Goal: Task Accomplishment & Management: Use online tool/utility

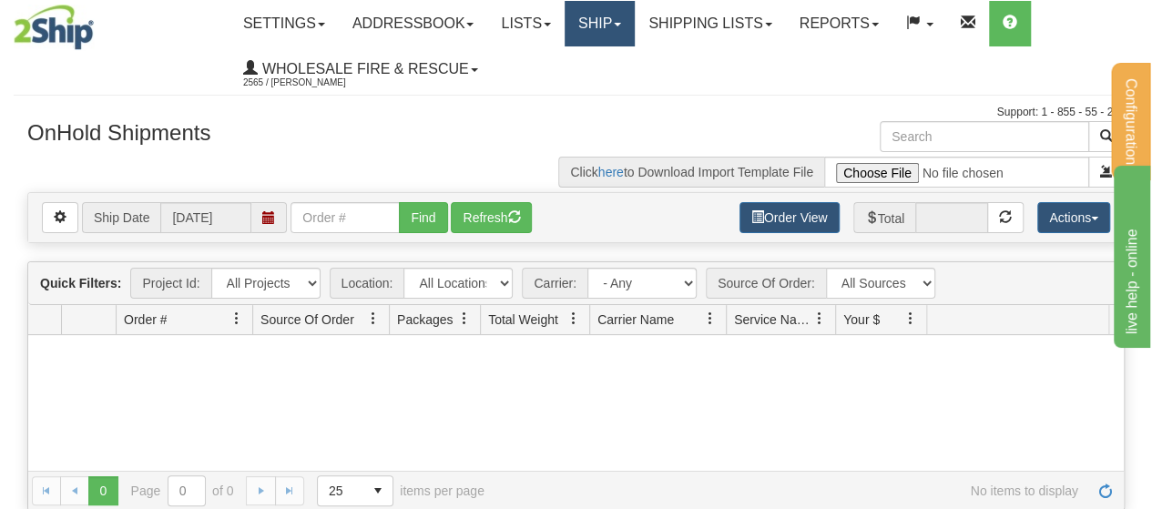
click at [621, 25] on span at bounding box center [617, 25] width 7 height 4
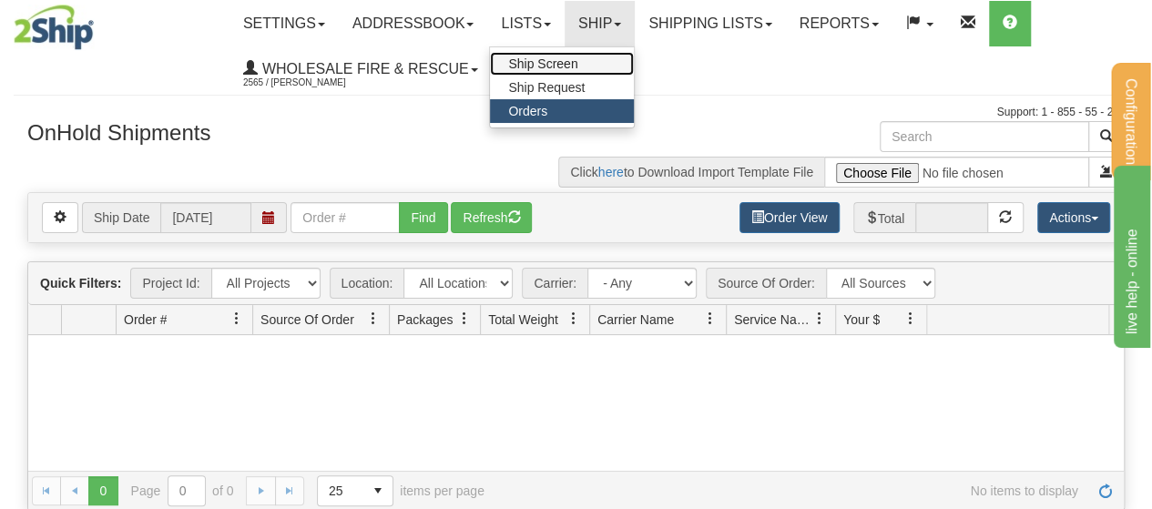
click at [577, 67] on span "Ship Screen" at bounding box center [542, 63] width 69 height 15
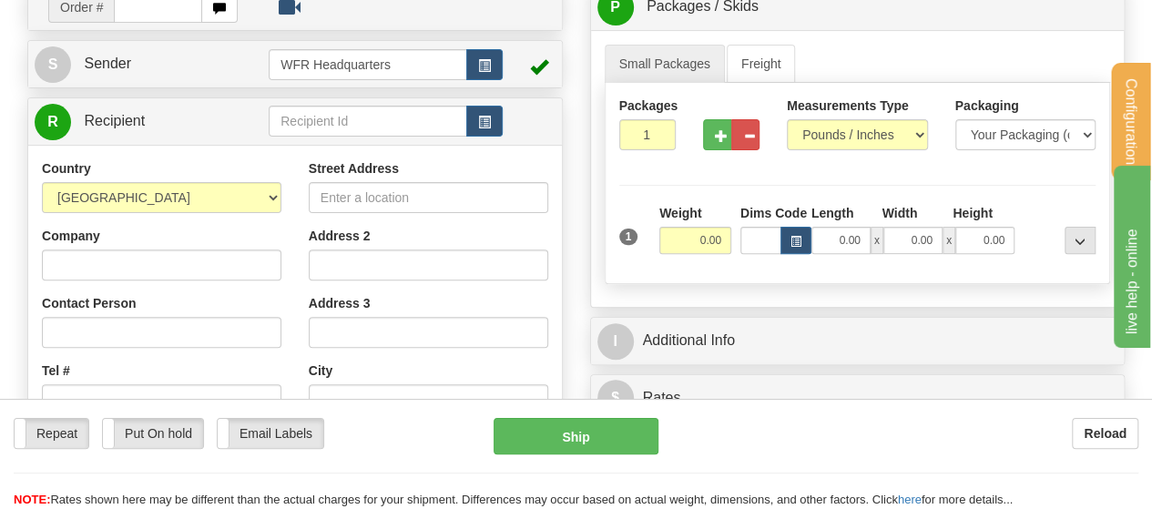
scroll to position [190, 0]
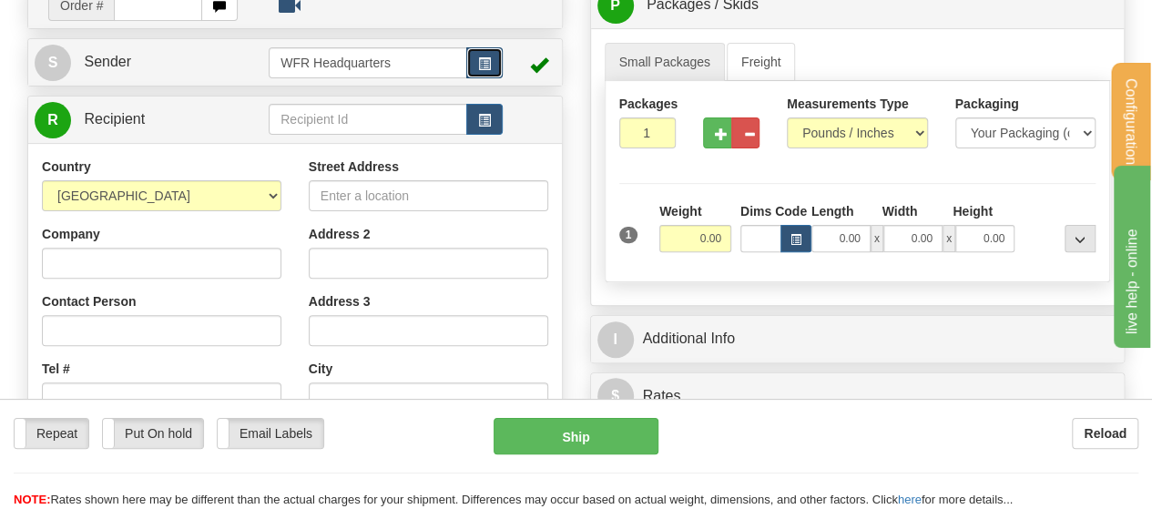
click at [493, 56] on button "button" at bounding box center [484, 62] width 36 height 31
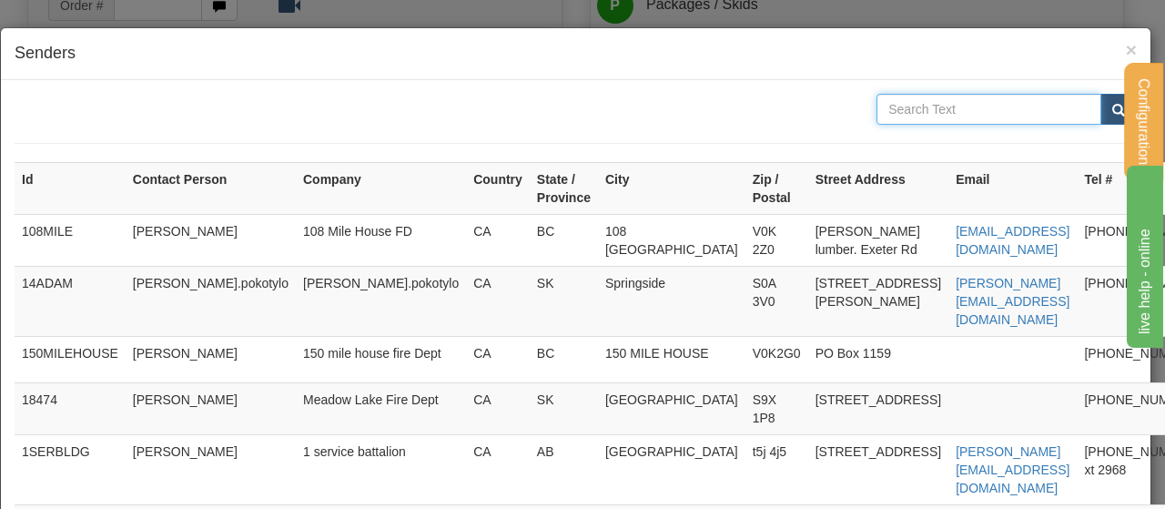
click at [907, 119] on input "text" at bounding box center [989, 109] width 225 height 31
type input "[PERSON_NAME]"
click at [1101, 94] on button "submit" at bounding box center [1119, 109] width 36 height 31
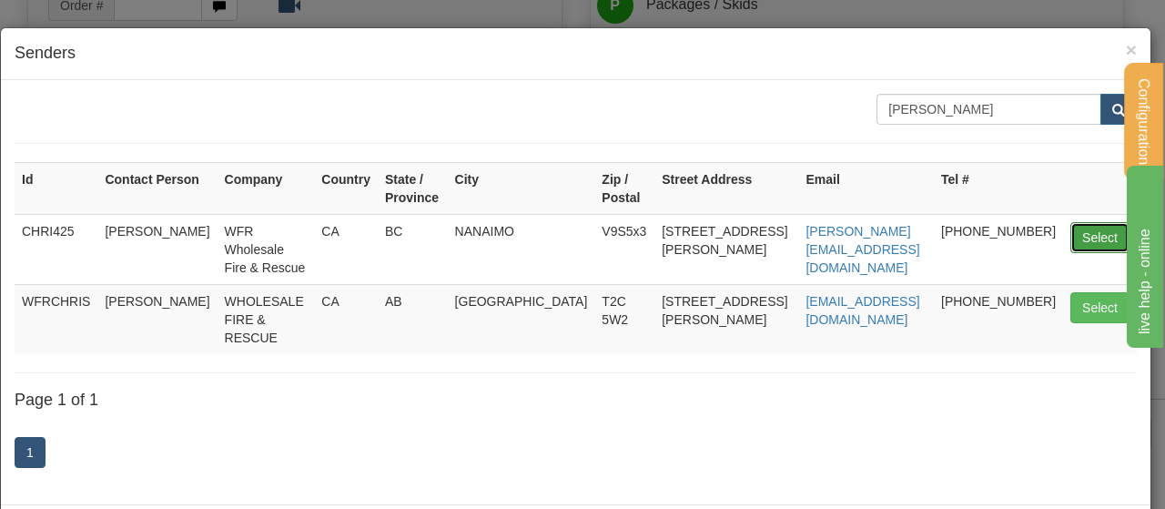
click at [1085, 231] on button "Select" at bounding box center [1100, 237] width 59 height 31
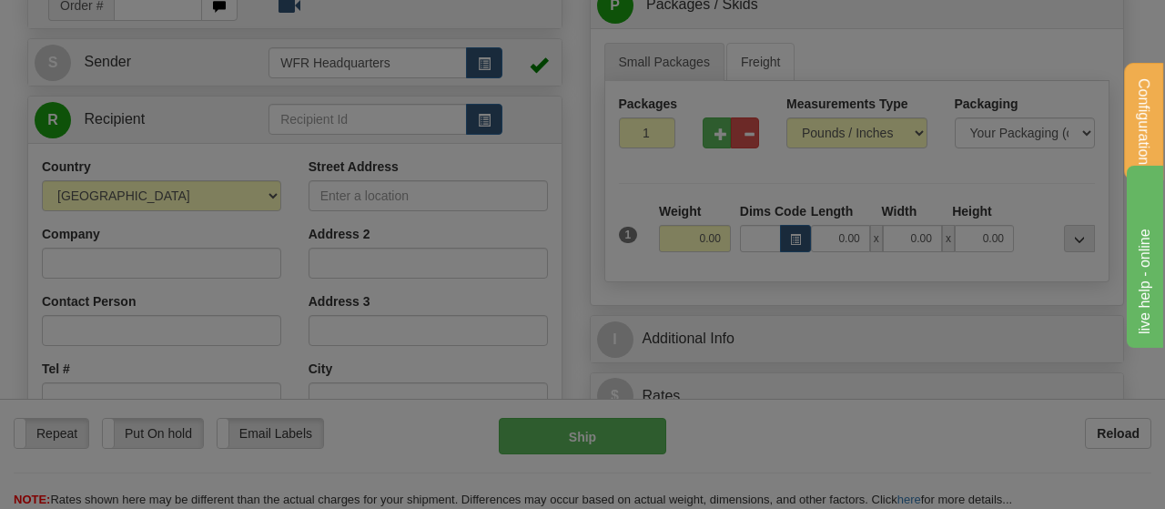
type input "CHRI425"
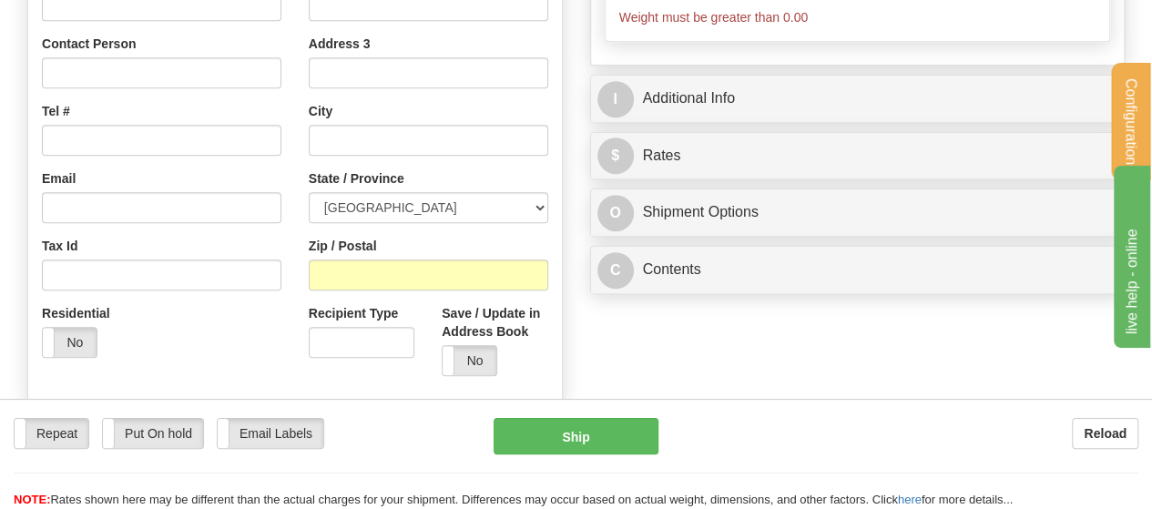
scroll to position [0, 0]
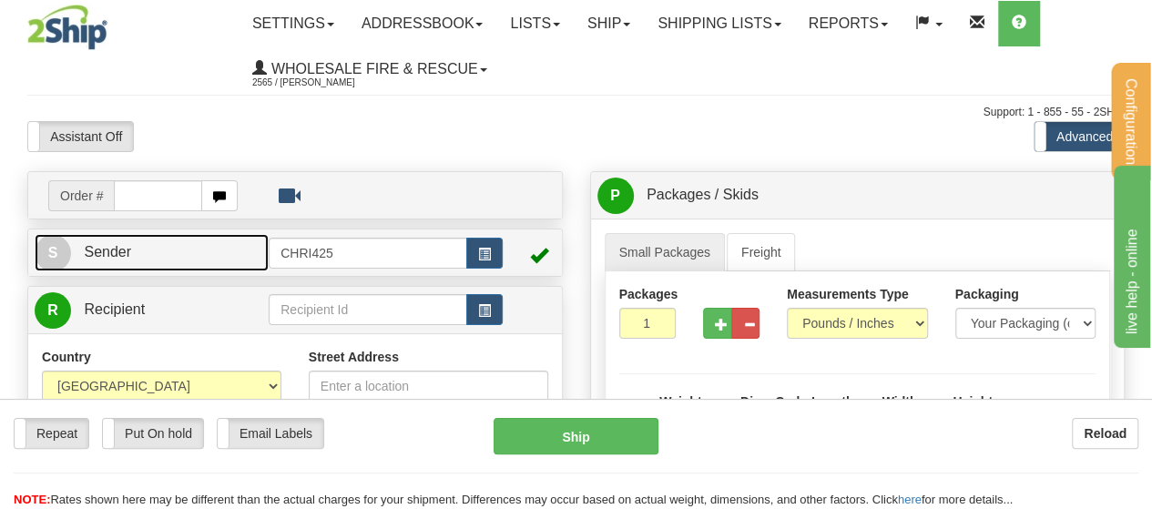
click at [178, 245] on link "S Sender" at bounding box center [152, 252] width 234 height 37
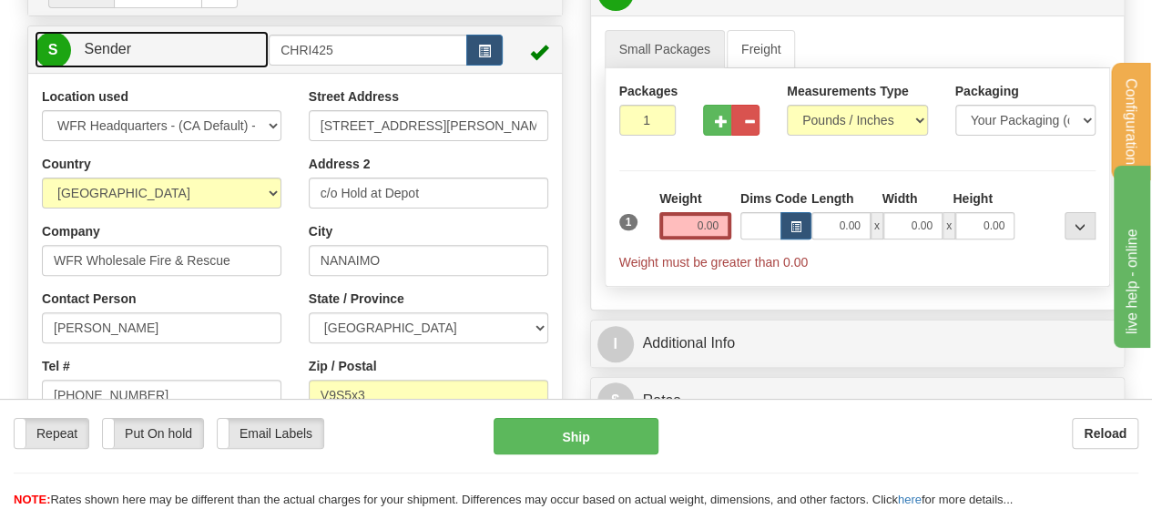
scroll to position [260, 0]
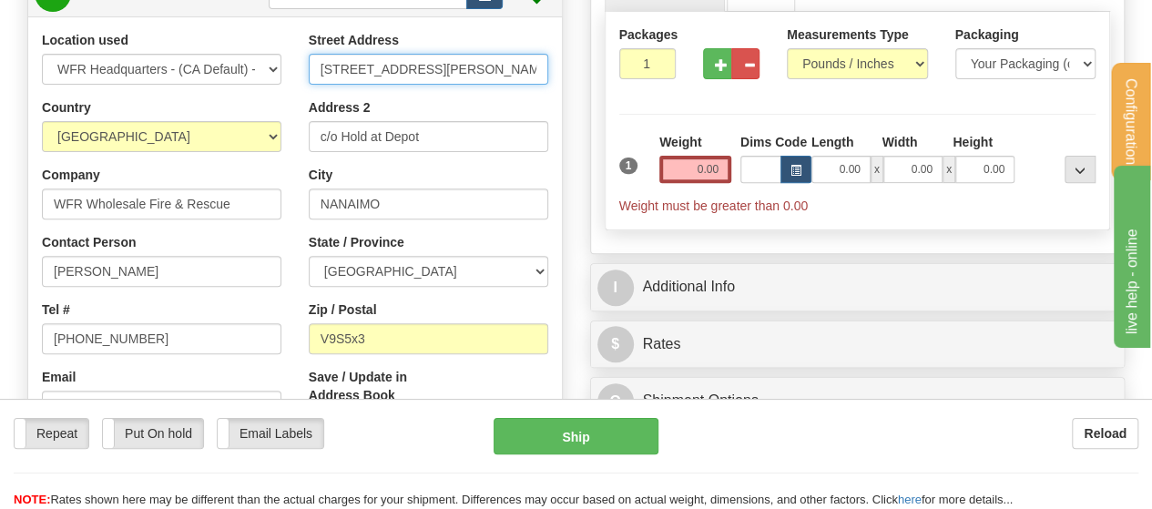
drag, startPoint x: 426, startPoint y: 67, endPoint x: 213, endPoint y: 68, distance: 213.1
click at [213, 68] on div "Location used WFR Headquarters - (CA Default) - (Sender Default) Country [GEOGR…" at bounding box center [295, 308] width 534 height 554
type input "[STREET_ADDRESS][PERSON_NAME]"
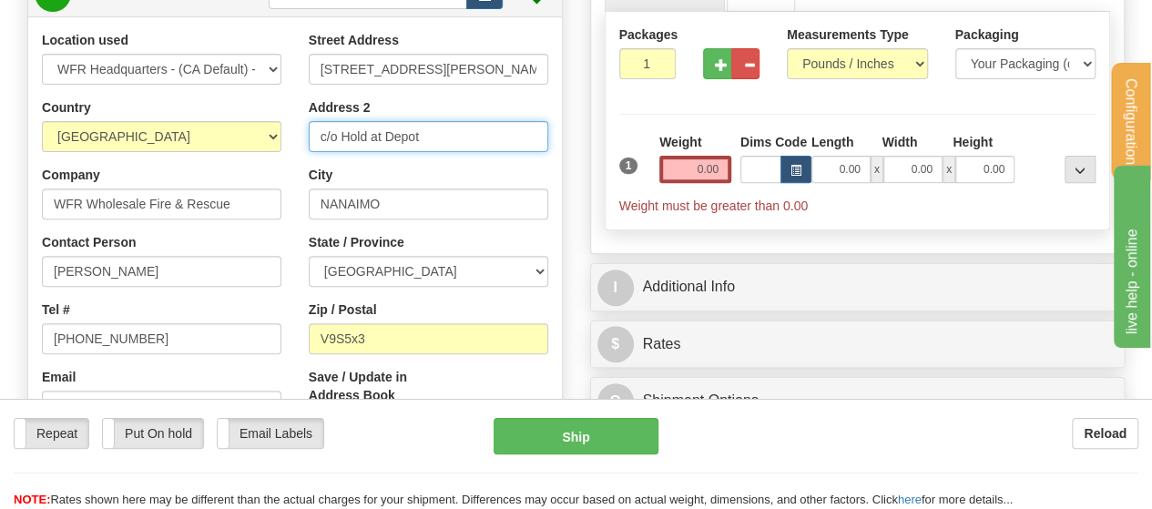
drag, startPoint x: 443, startPoint y: 134, endPoint x: 252, endPoint y: 139, distance: 190.4
click at [252, 139] on div "Location used WFR Headquarters - (CA Default) - (Sender Default) Country [GEOGR…" at bounding box center [295, 308] width 534 height 554
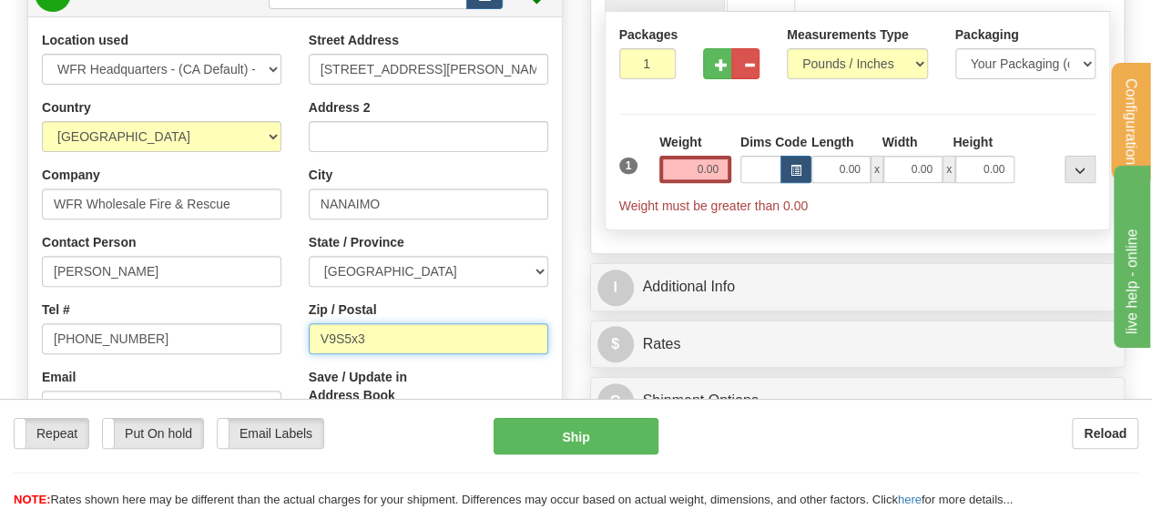
drag, startPoint x: 388, startPoint y: 341, endPoint x: 336, endPoint y: 339, distance: 52.0
click at [336, 339] on input "V9S5x3" at bounding box center [428, 338] width 239 height 31
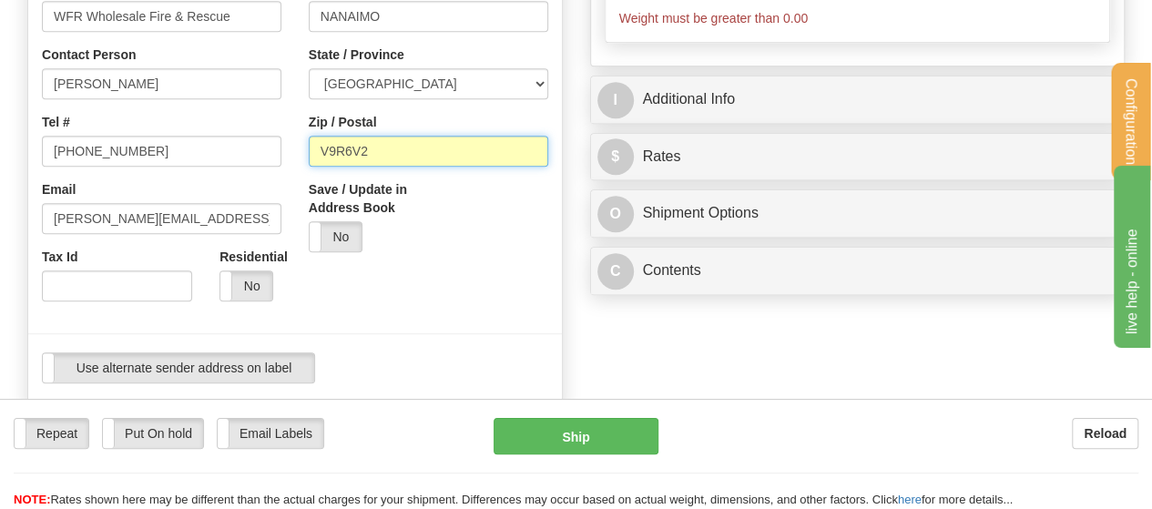
scroll to position [451, 0]
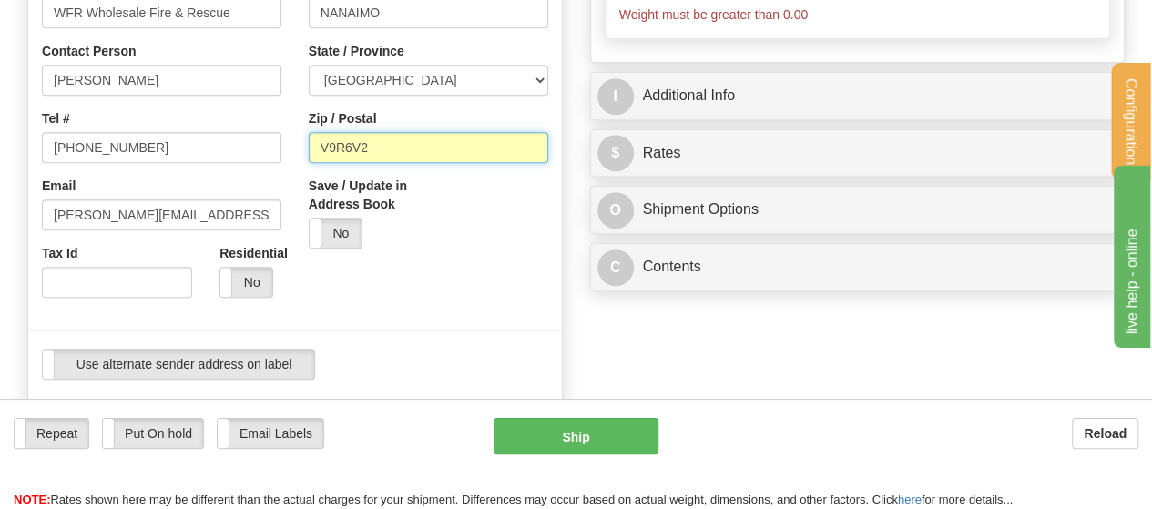
type input "V9R6V2"
click at [371, 302] on div at bounding box center [295, 94] width 561 height 509
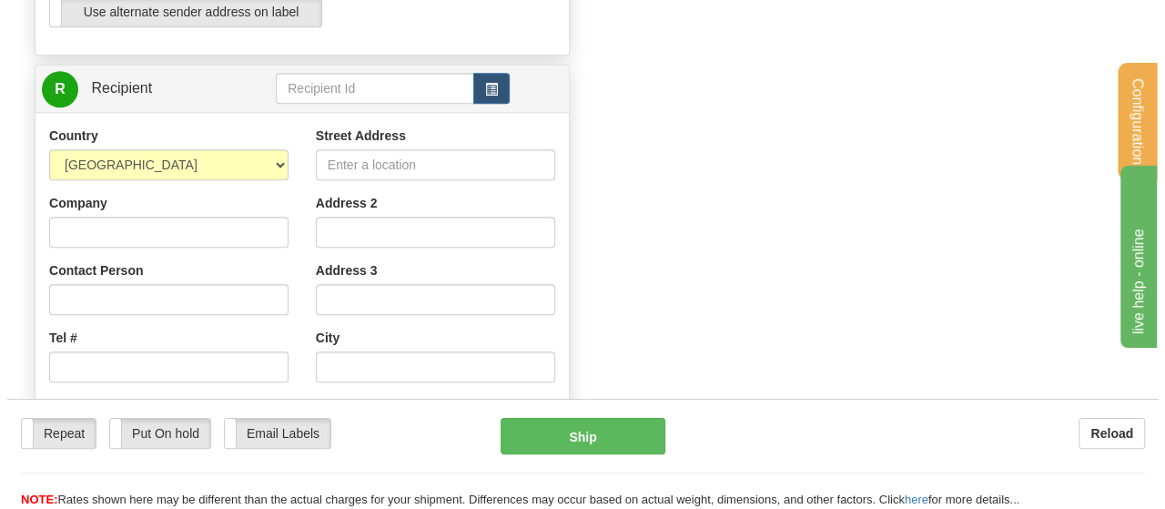
scroll to position [806, 0]
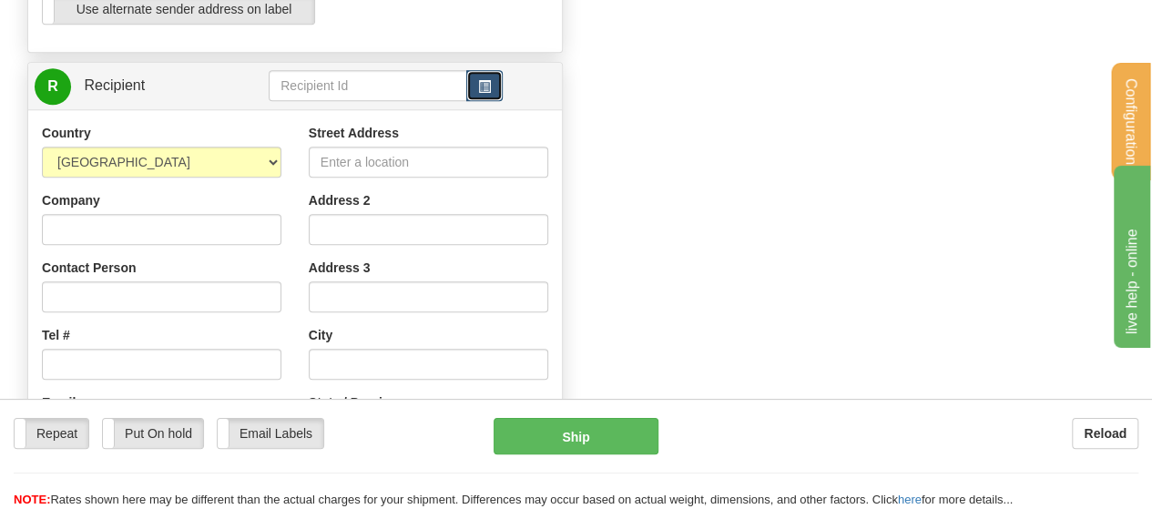
click at [486, 81] on span "button" at bounding box center [484, 87] width 13 height 12
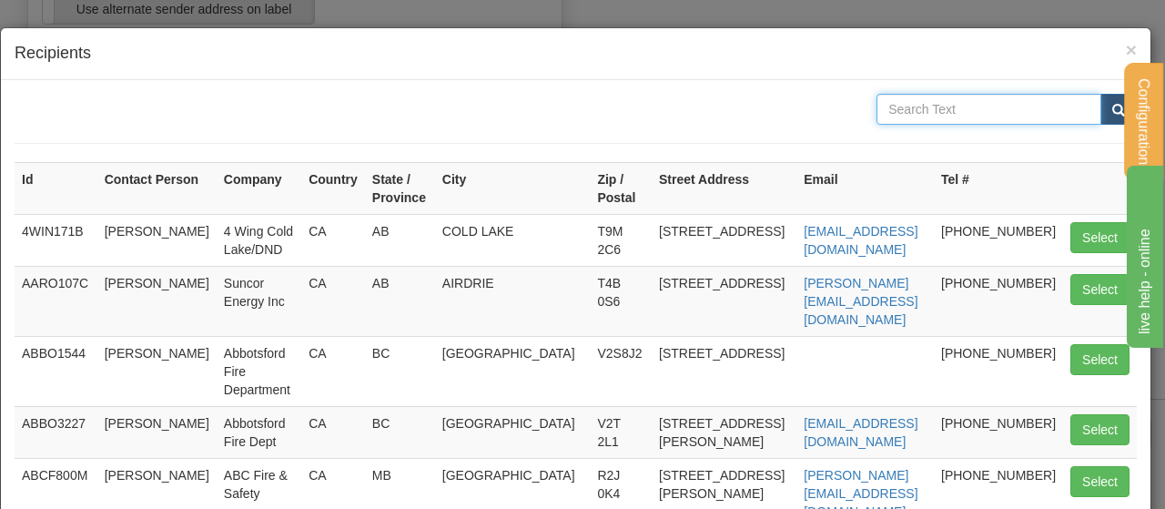
click at [907, 110] on input "text" at bounding box center [989, 109] width 225 height 31
type input "[PERSON_NAME]"
click at [1101, 94] on button "submit" at bounding box center [1119, 109] width 36 height 31
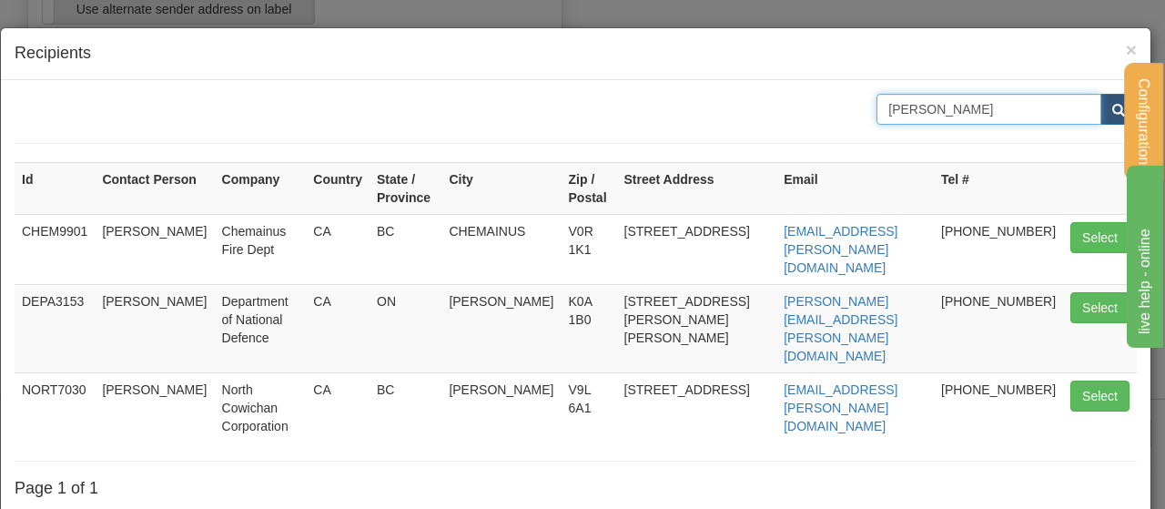
click at [907, 110] on input "[PERSON_NAME]" at bounding box center [989, 109] width 225 height 31
type input "t"
type input "wfr shipping"
click at [1104, 100] on button "submit" at bounding box center [1119, 109] width 36 height 31
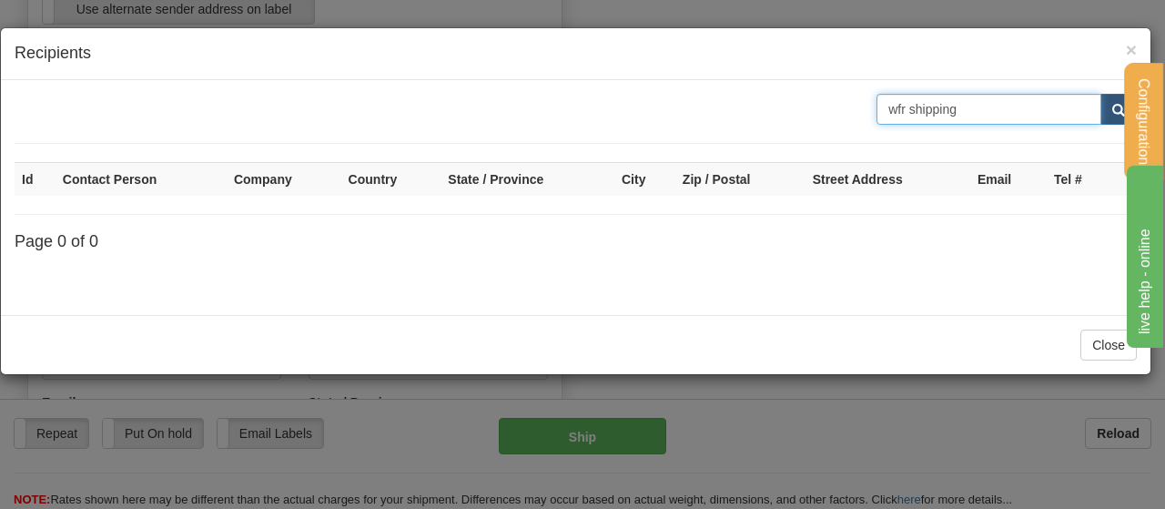
click at [1020, 108] on input "wfr shipping" at bounding box center [989, 109] width 225 height 31
type input "wfr"
click at [1116, 114] on span "submit" at bounding box center [1119, 111] width 13 height 12
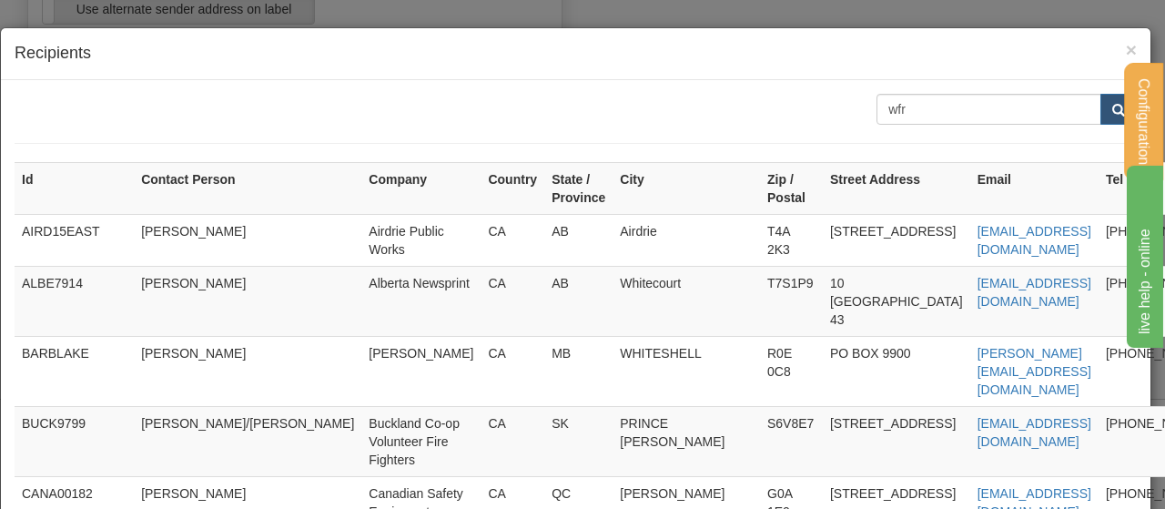
scroll to position [479, 0]
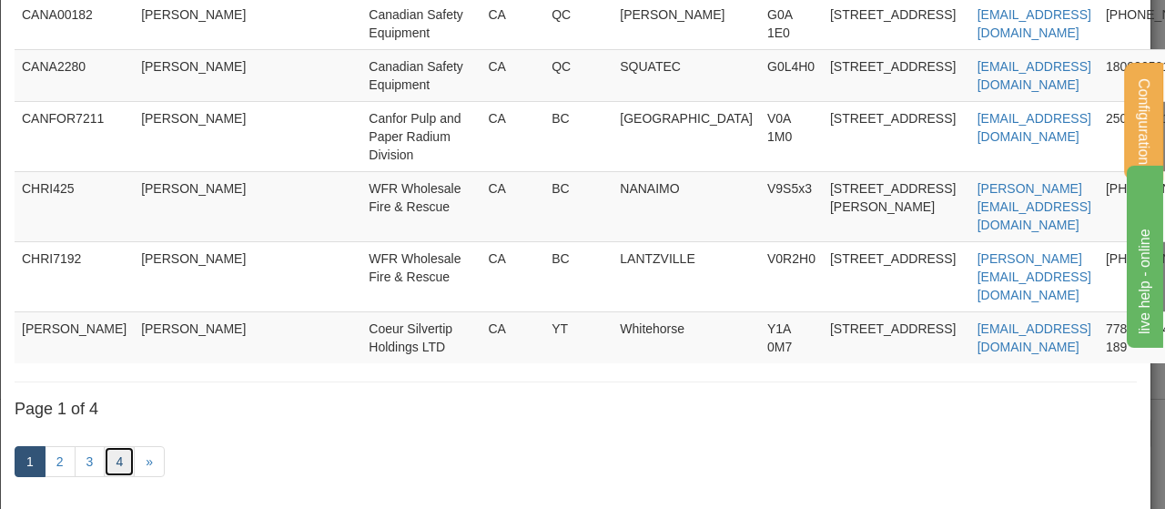
click at [113, 446] on link "4" at bounding box center [119, 461] width 31 height 31
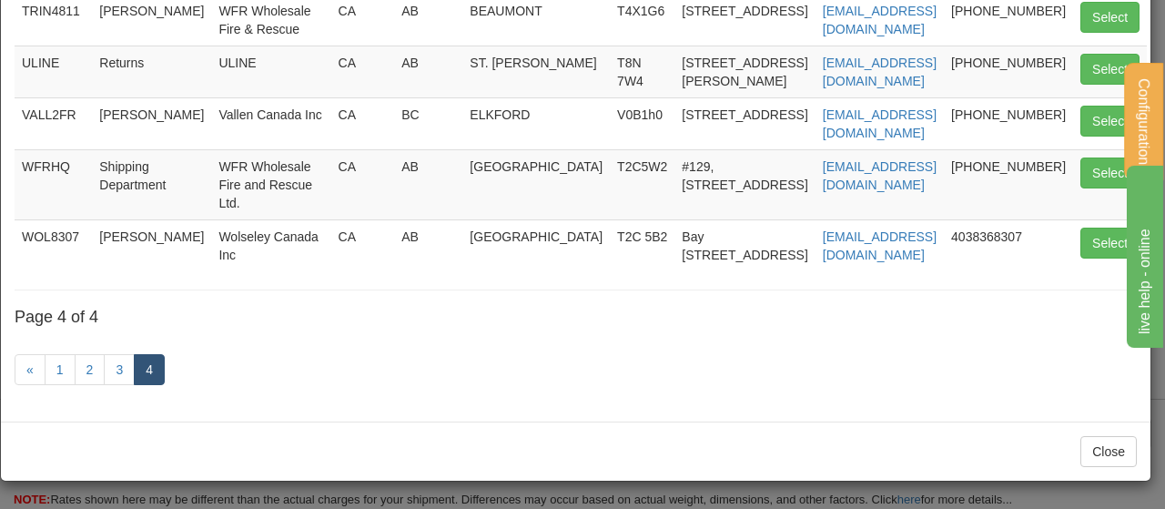
scroll to position [318, 0]
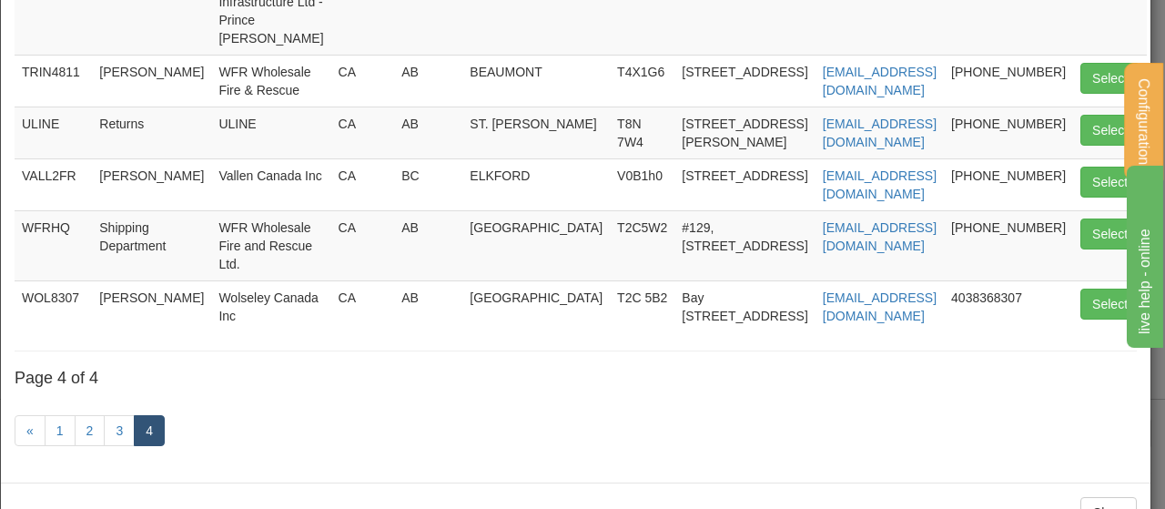
click at [351, 280] on div "wfr Id Contact Person Company Country State / Province City Zip / Postal Street…" at bounding box center [576, 122] width 1123 height 693
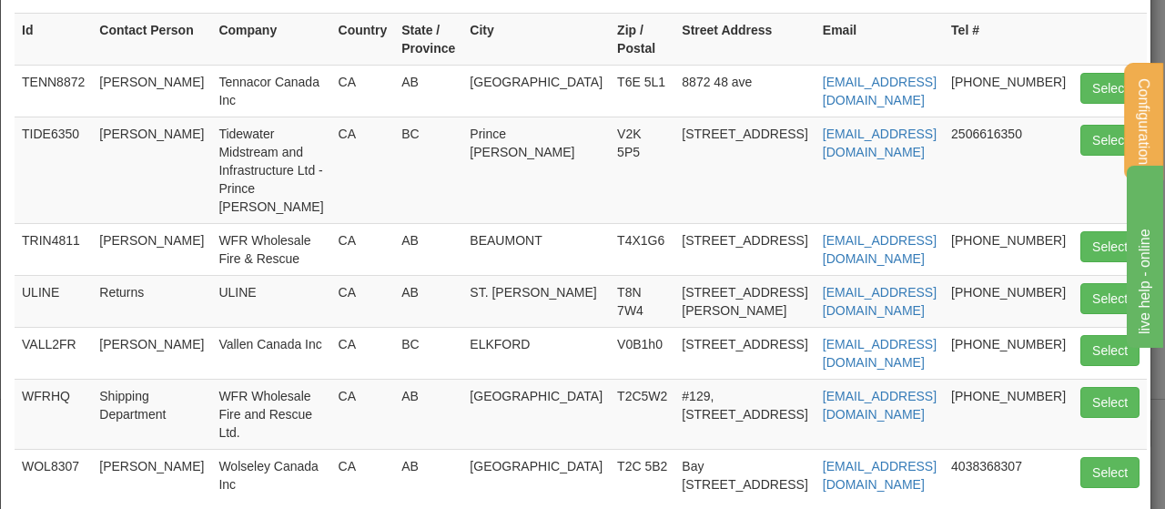
scroll to position [151, 0]
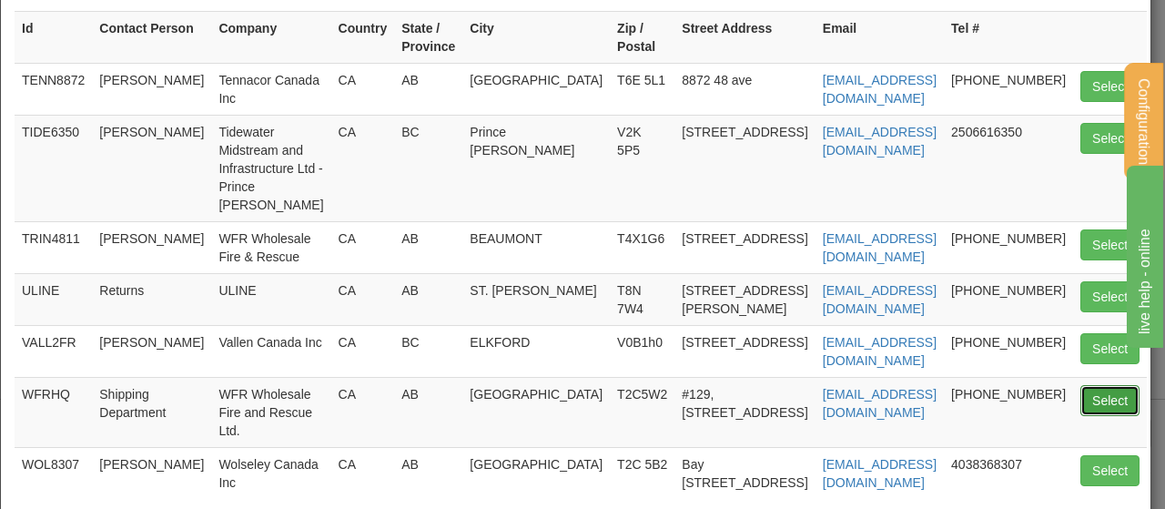
click at [1081, 385] on button "Select" at bounding box center [1110, 400] width 59 height 31
type input "WFRHQ"
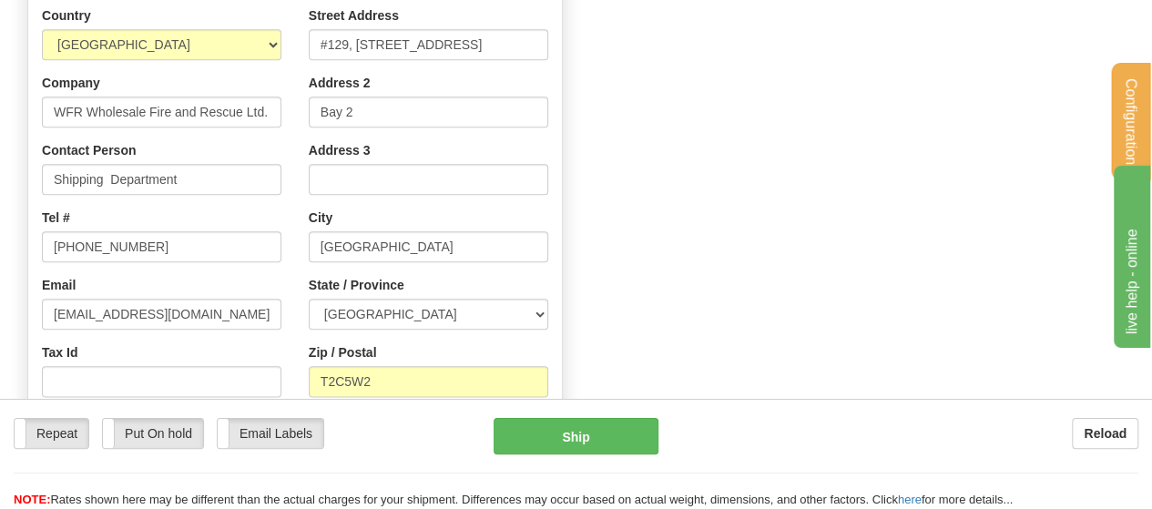
scroll to position [924, 0]
type input "0.00"
drag, startPoint x: 189, startPoint y: 171, endPoint x: 0, endPoint y: 154, distance: 190.2
type input "[PERSON_NAME]"
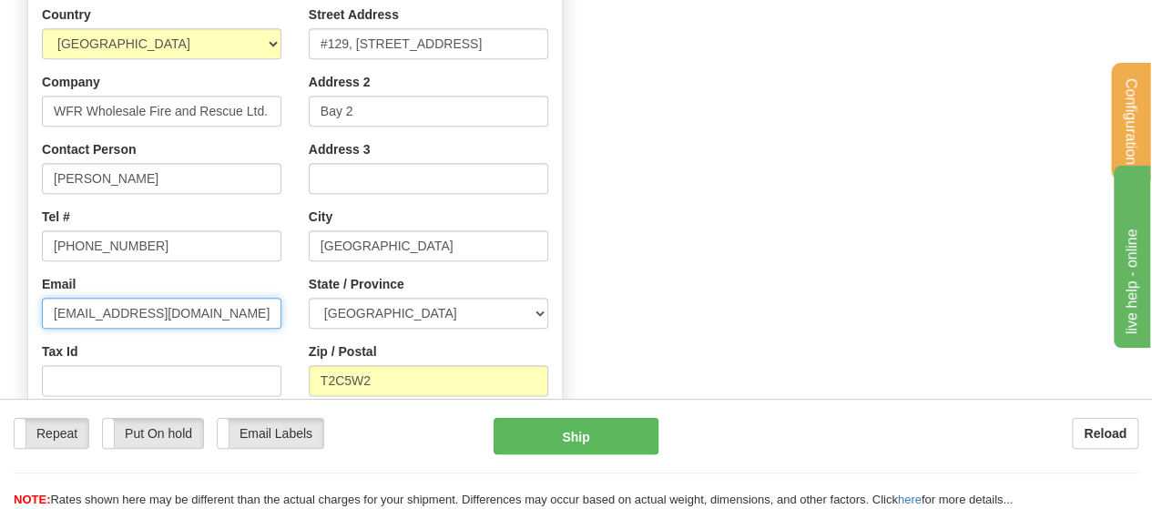
drag, startPoint x: 97, startPoint y: 314, endPoint x: 40, endPoint y: 316, distance: 56.5
click at [40, 316] on div "Country [GEOGRAPHIC_DATA] [GEOGRAPHIC_DATA] [GEOGRAPHIC_DATA] [GEOGRAPHIC_DATA]…" at bounding box center [161, 241] width 267 height 472
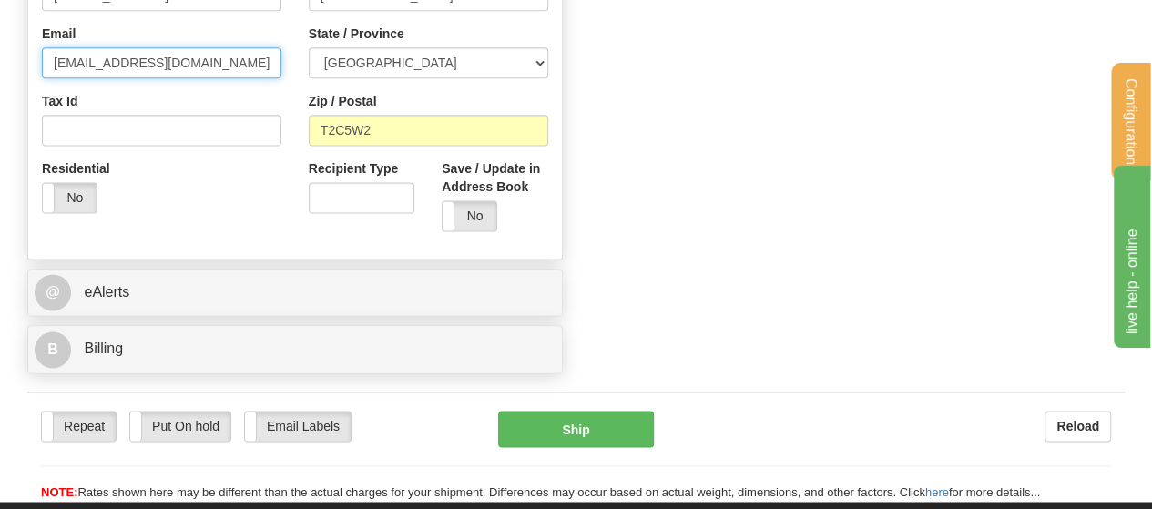
scroll to position [1179, 0]
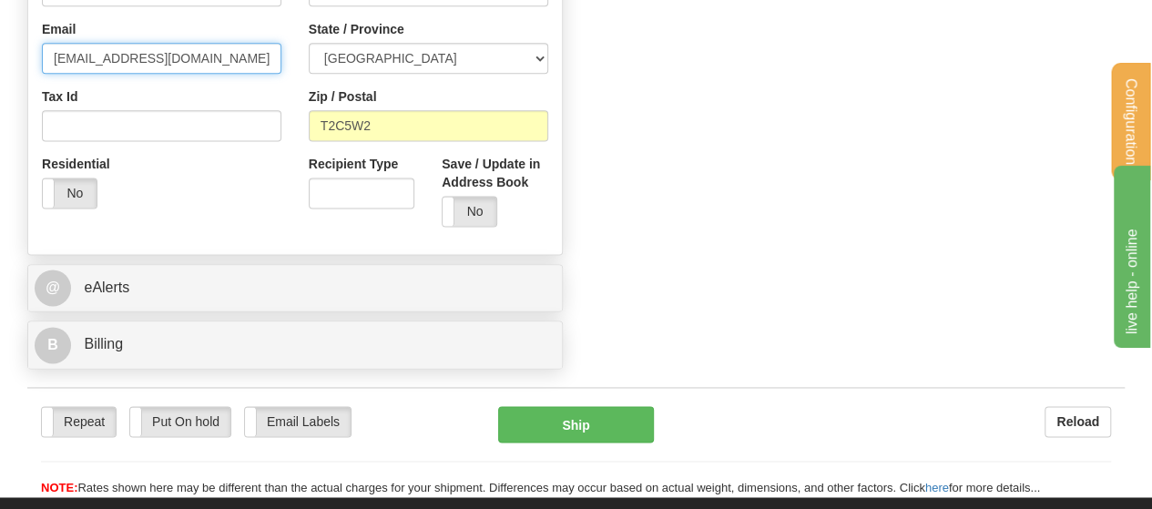
type input "[EMAIL_ADDRESS][DOMAIN_NAME]"
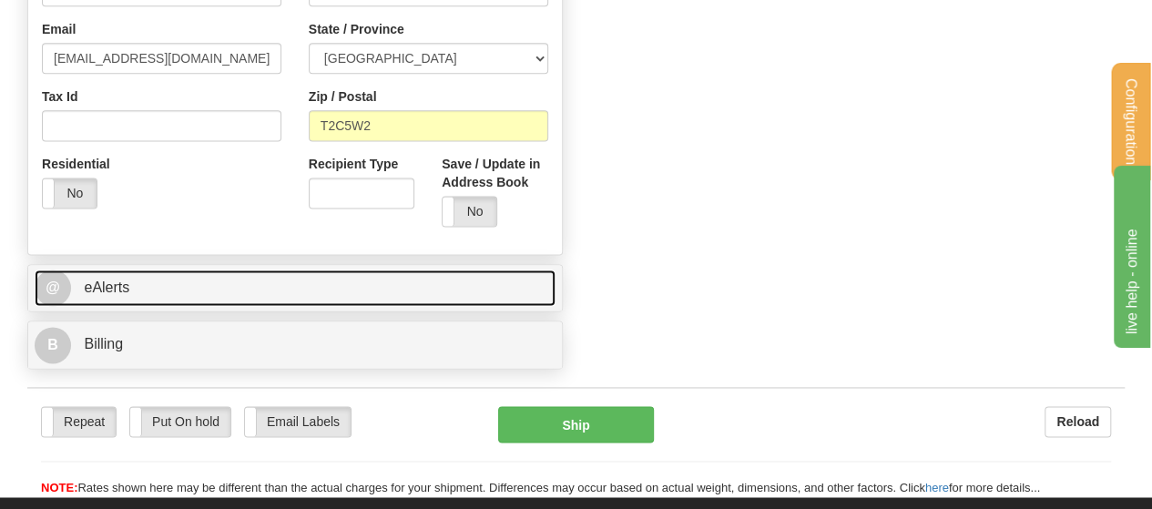
click at [219, 278] on link "@ eAlerts" at bounding box center [295, 288] width 521 height 37
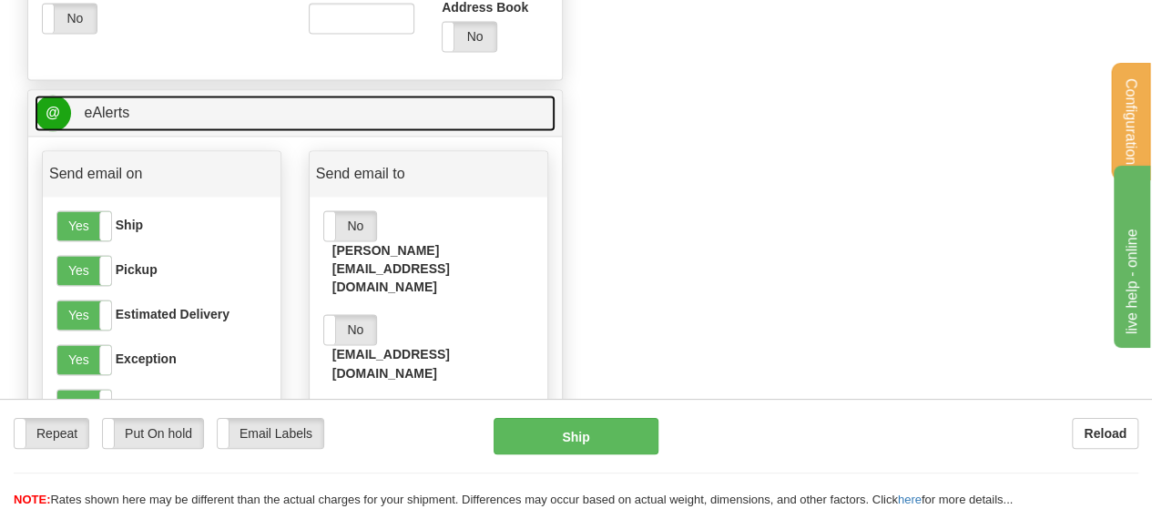
scroll to position [1379, 0]
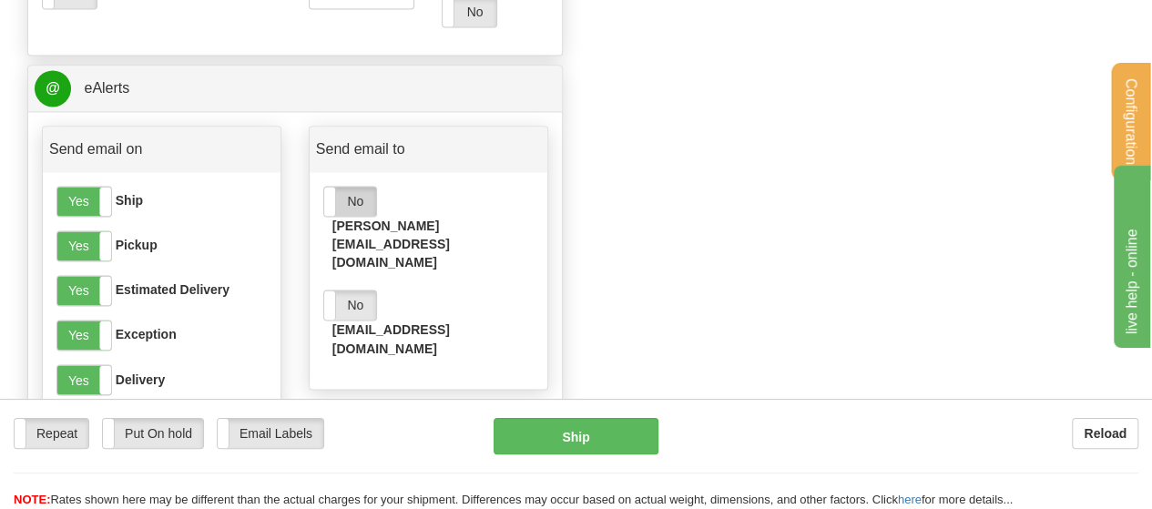
click at [356, 197] on label "No" at bounding box center [350, 201] width 52 height 29
click at [361, 290] on label "No" at bounding box center [350, 304] width 52 height 29
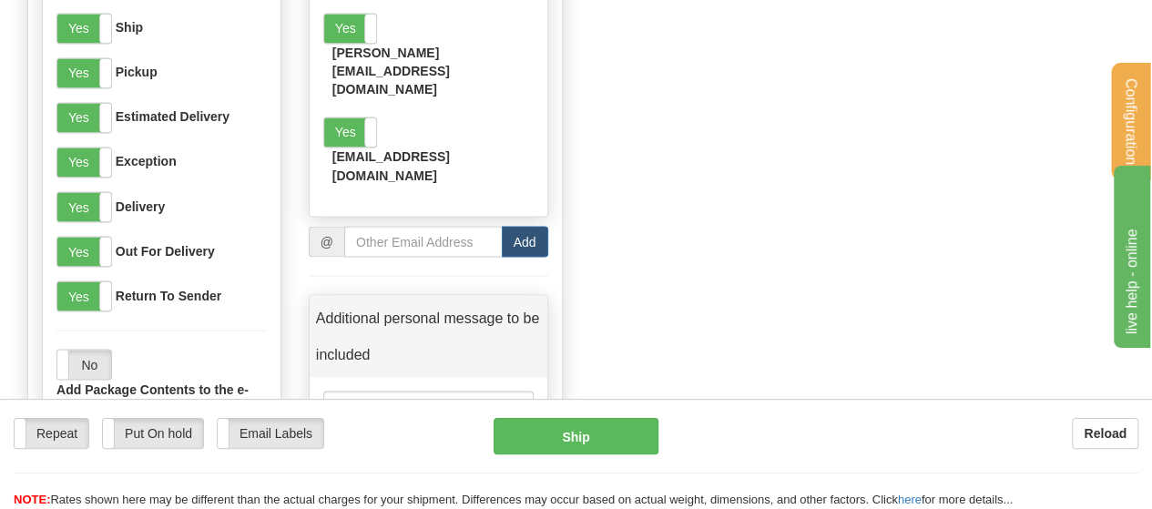
scroll to position [1645, 0]
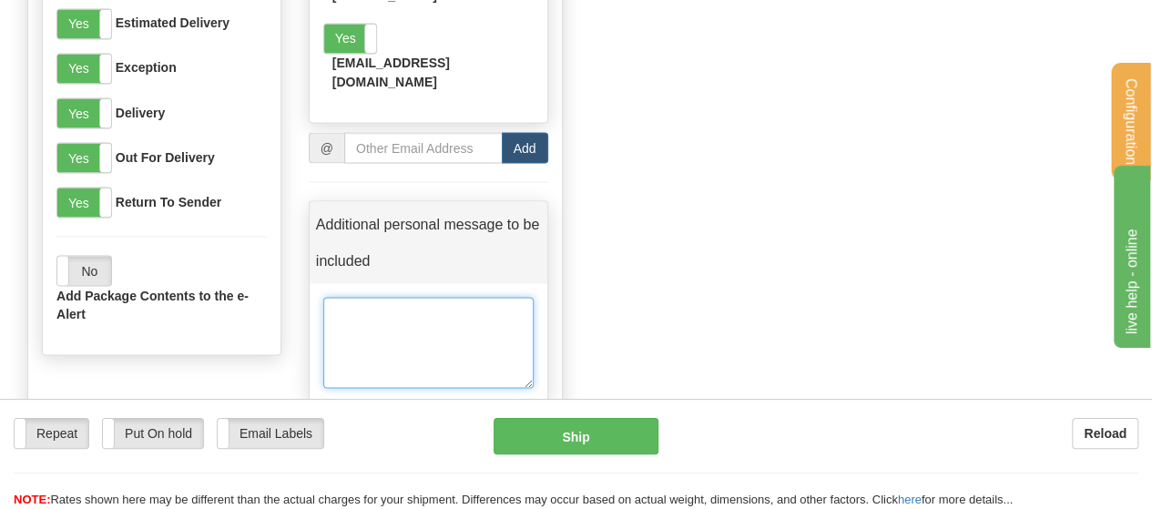
click at [388, 297] on textarea at bounding box center [428, 342] width 210 height 91
type textarea "Returns from [PERSON_NAME]' Inventory"
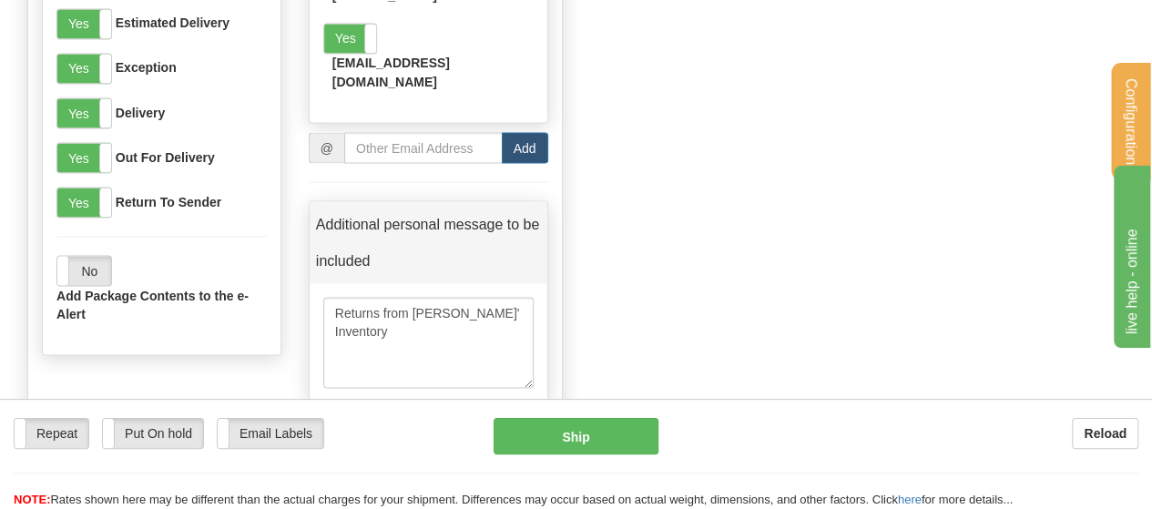
click at [384, 315] on div "Send email on Yes No Ship Yes No Pickup Yes No Estimated Delivery Yes No Except…" at bounding box center [295, 135] width 534 height 553
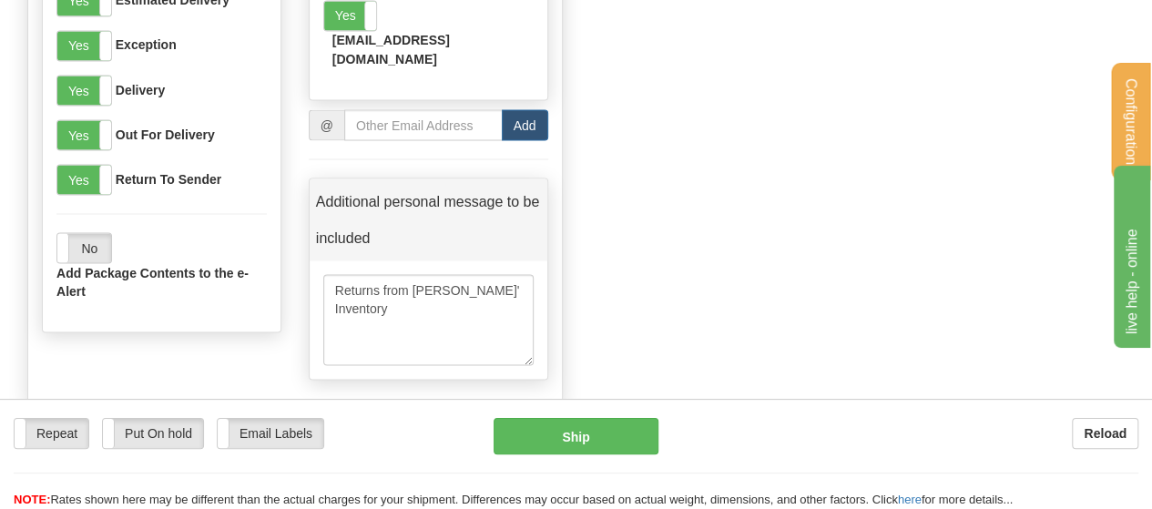
scroll to position [1677, 0]
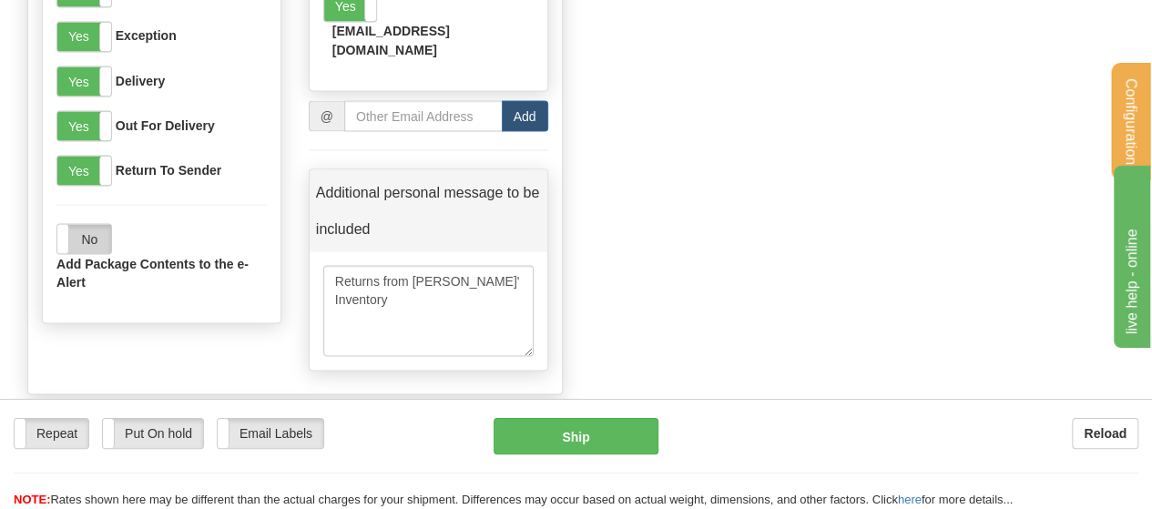
click at [89, 235] on label "No" at bounding box center [84, 238] width 54 height 29
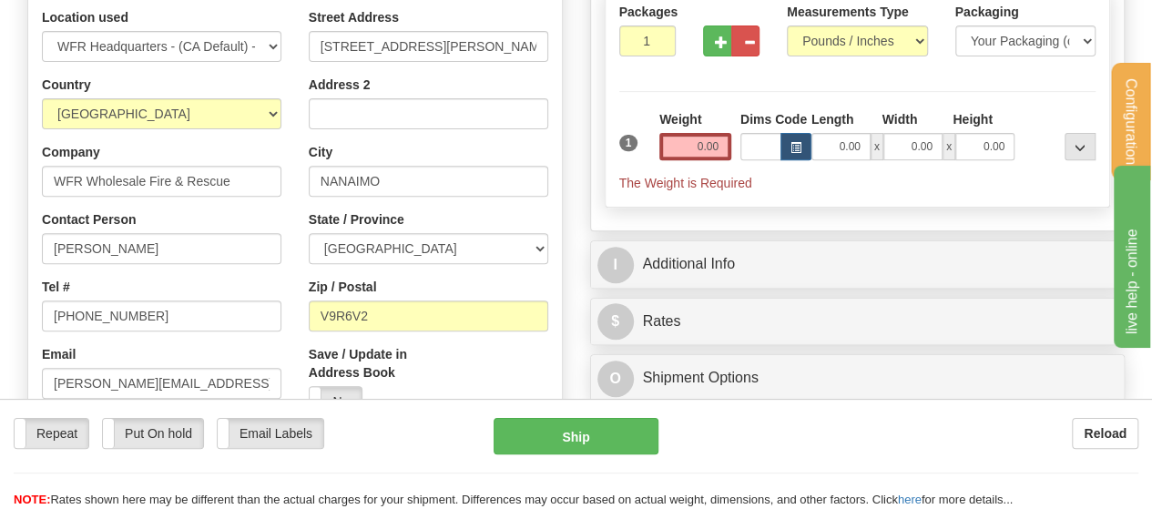
scroll to position [283, 0]
click at [711, 142] on input "0.00" at bounding box center [695, 145] width 72 height 27
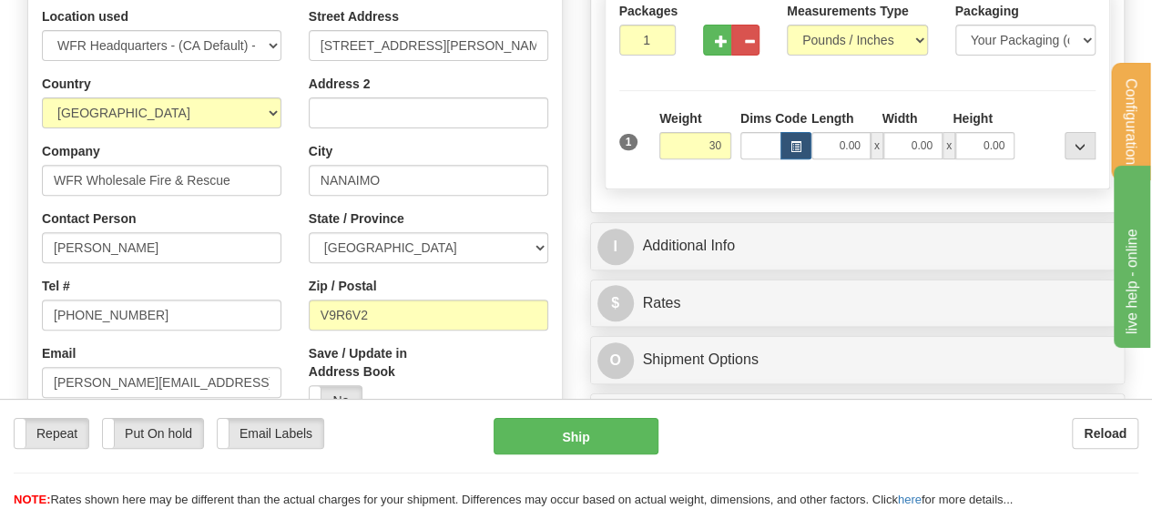
click at [770, 85] on div "Packages 1 1 Measurements Type" at bounding box center [858, 88] width 506 height 201
type input "30.00"
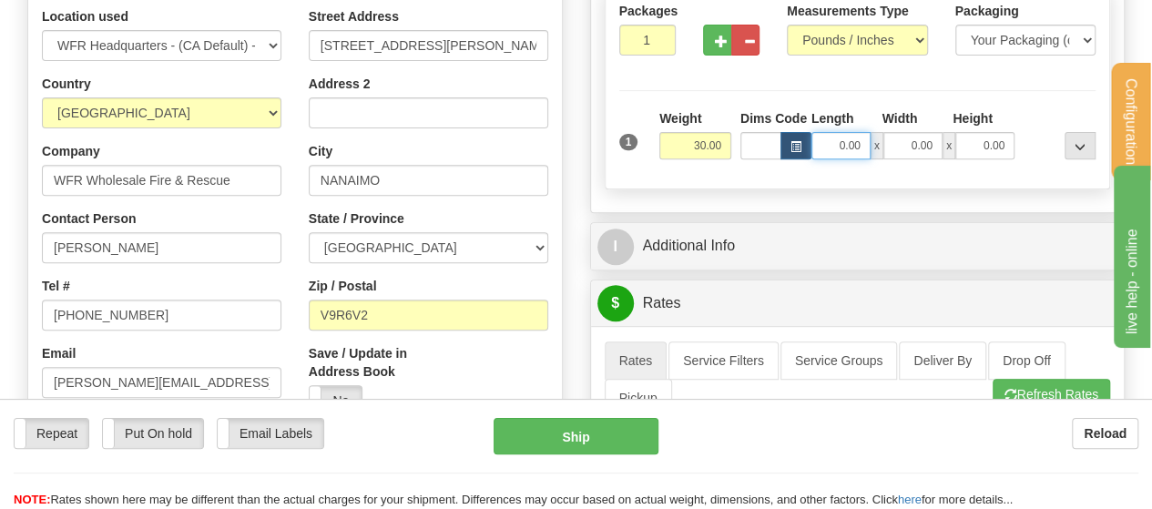
click at [838, 146] on input "0.00" at bounding box center [840, 145] width 59 height 27
type input "24.00"
click at [931, 141] on input "0.00" at bounding box center [912, 145] width 59 height 27
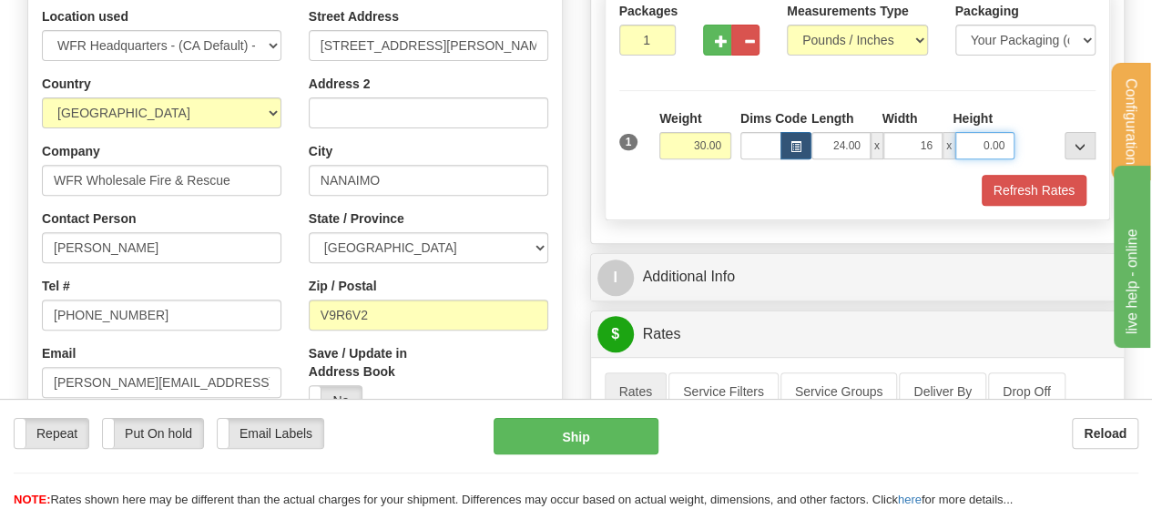
type input "16.00"
click at [983, 142] on input "0.00" at bounding box center [984, 145] width 59 height 27
type input "13.00"
click at [773, 193] on div "Refresh Rates" at bounding box center [858, 190] width 486 height 31
click at [1027, 194] on button "Refresh Rates" at bounding box center [1034, 190] width 105 height 31
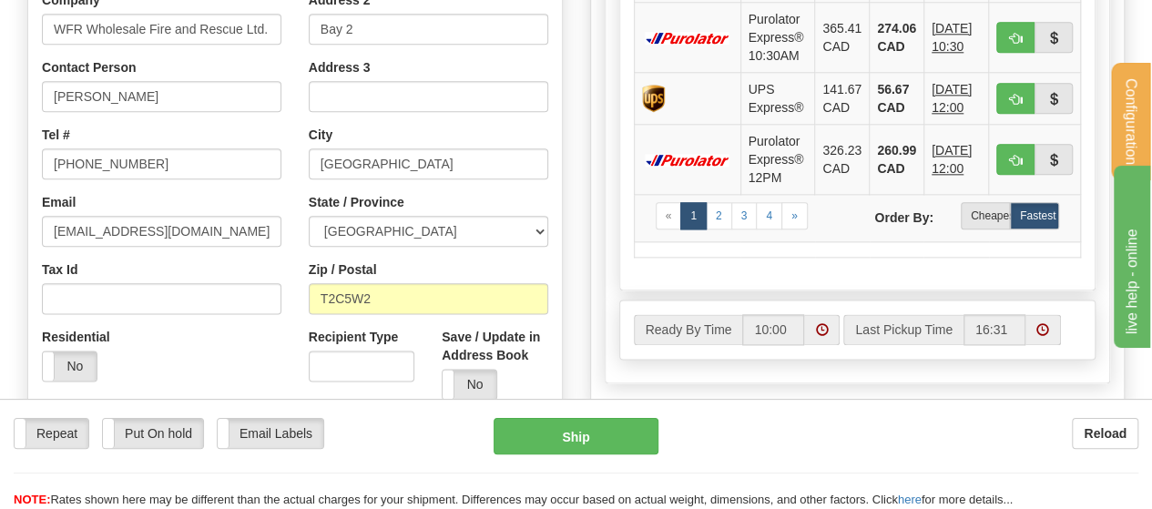
scroll to position [1007, 0]
click at [979, 213] on label "Cheapest" at bounding box center [985, 214] width 49 height 27
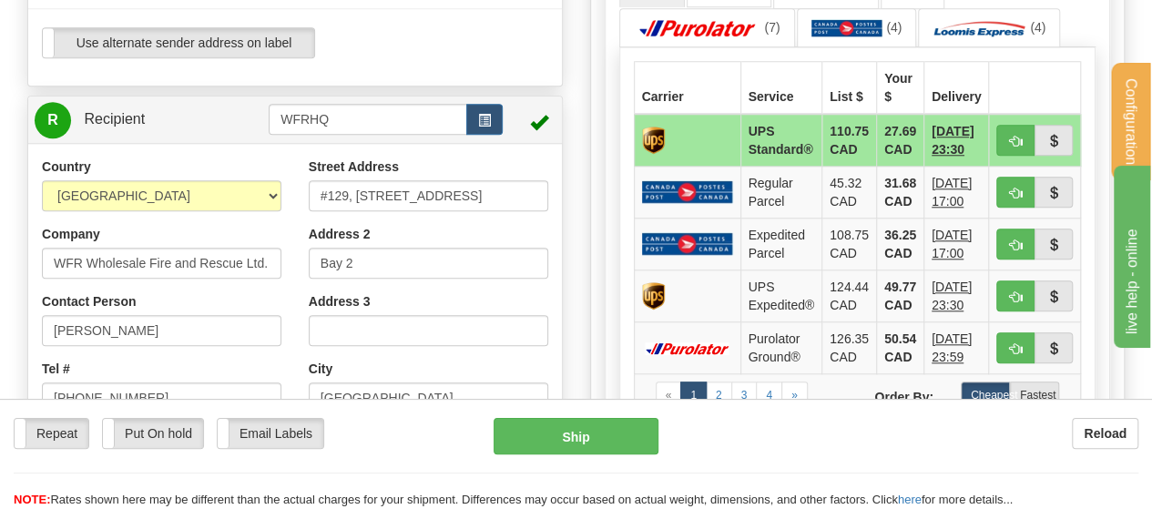
scroll to position [783, 0]
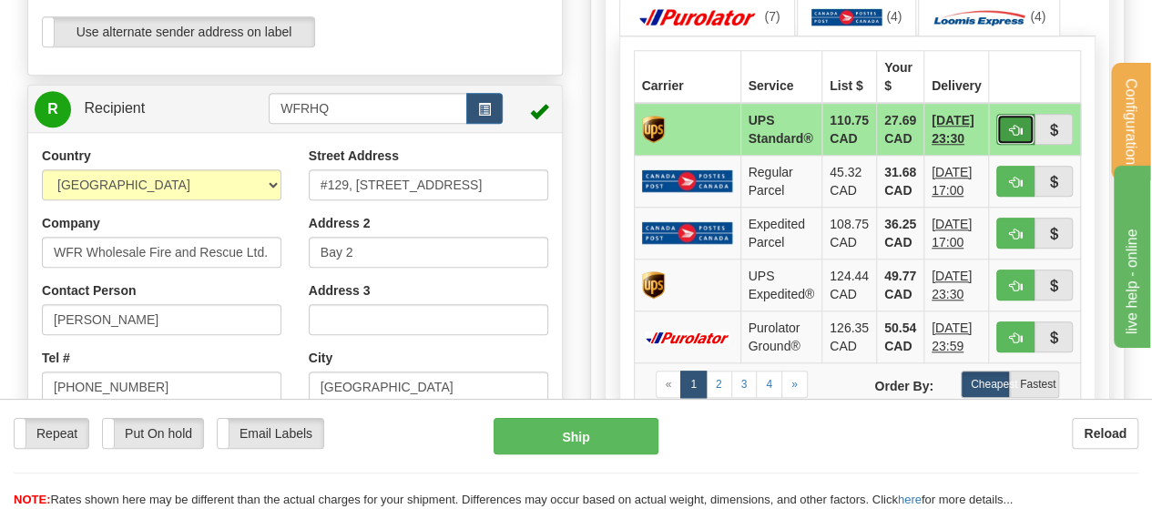
click at [1022, 125] on span "button" at bounding box center [1015, 131] width 13 height 12
type input "11"
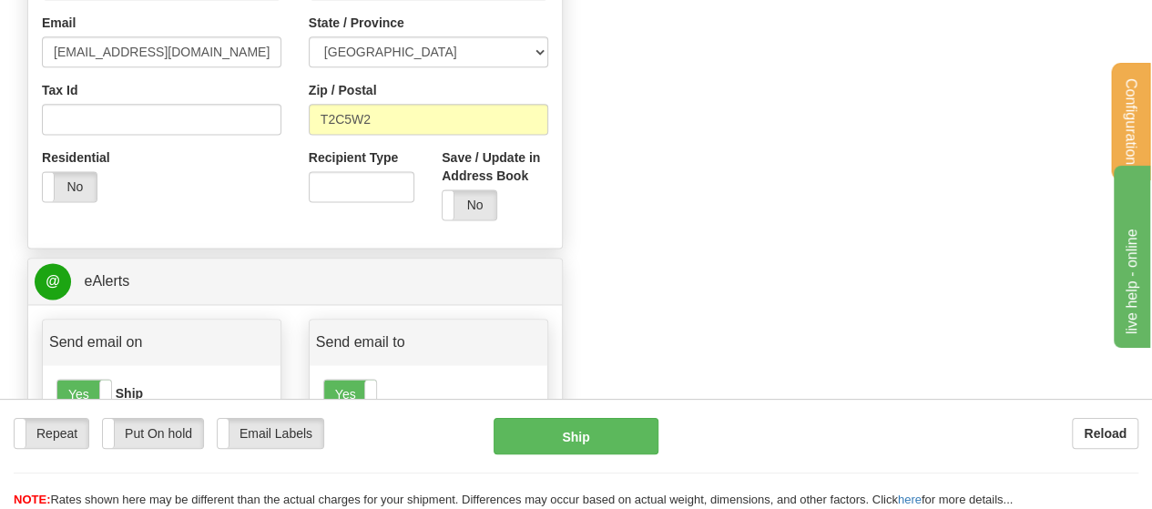
scroll to position [1186, 0]
click at [270, 431] on label "Email Labels" at bounding box center [271, 433] width 106 height 29
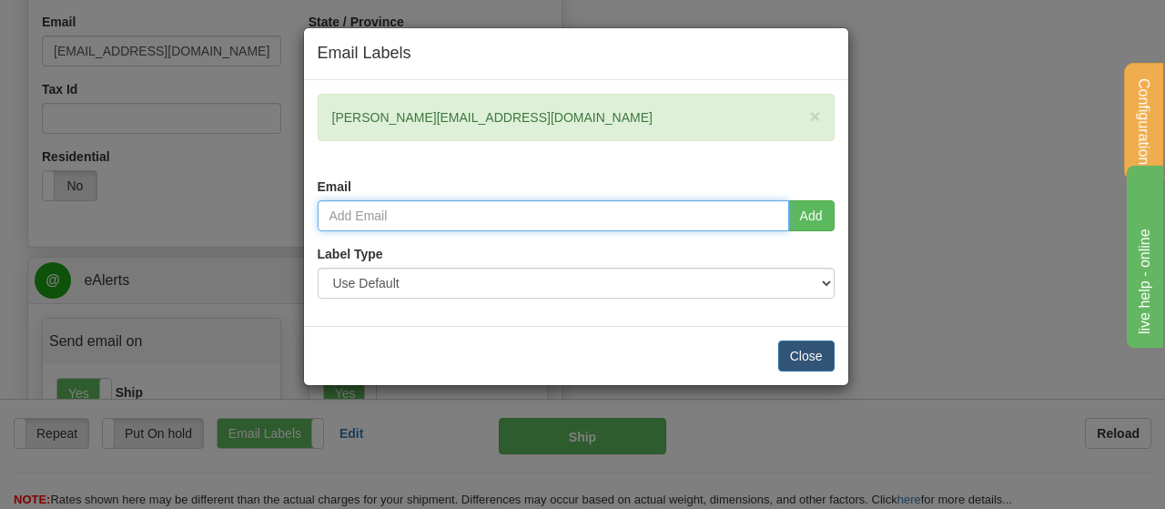
click at [527, 207] on input "email" at bounding box center [554, 215] width 472 height 31
type input "[EMAIL_ADDRESS][DOMAIN_NAME]"
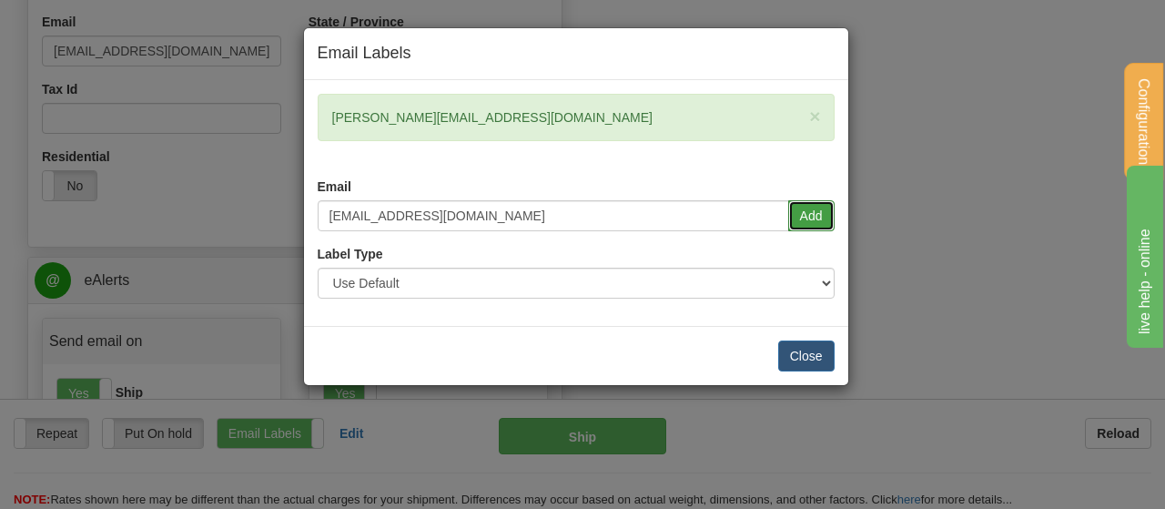
click at [814, 223] on button "Add" at bounding box center [812, 215] width 46 height 31
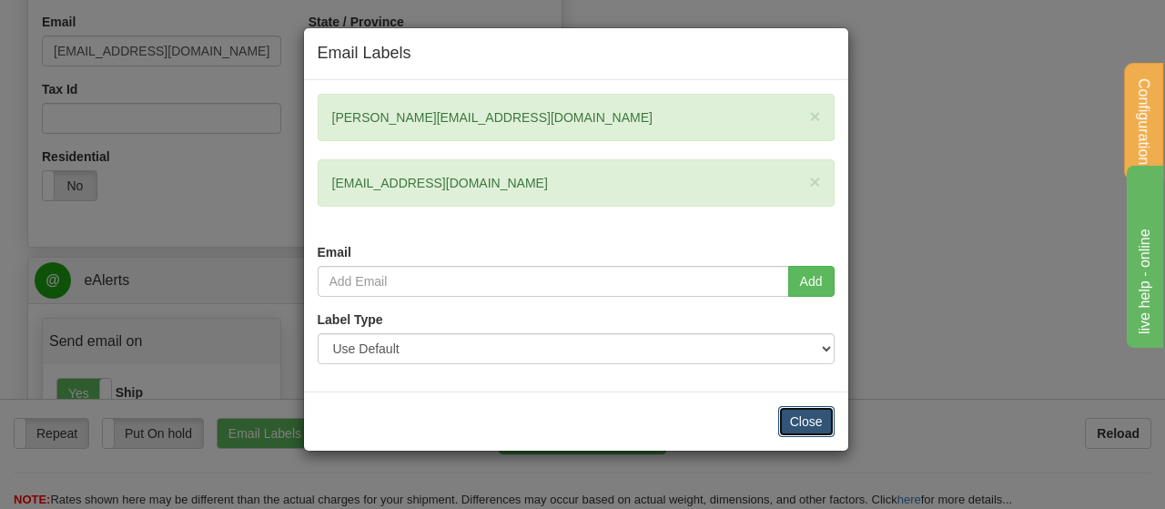
click at [809, 422] on button "Close" at bounding box center [807, 421] width 56 height 31
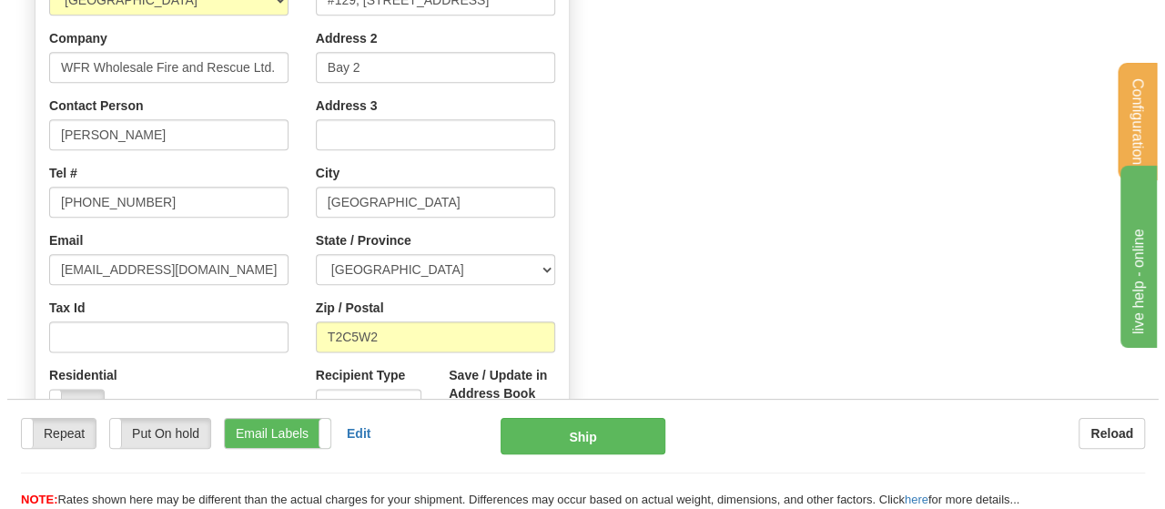
scroll to position [969, 0]
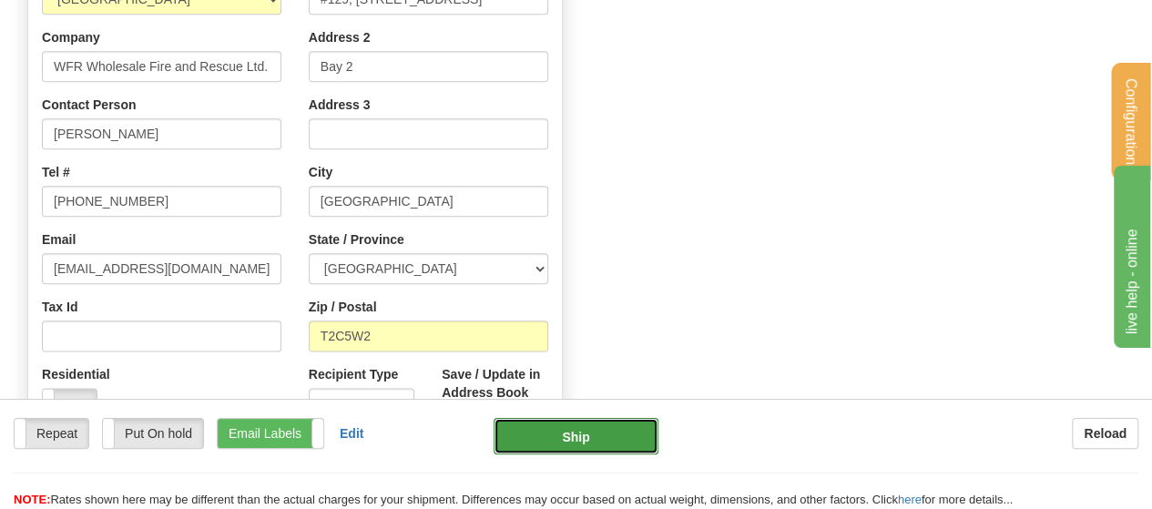
click at [570, 423] on button "Ship" at bounding box center [576, 436] width 165 height 36
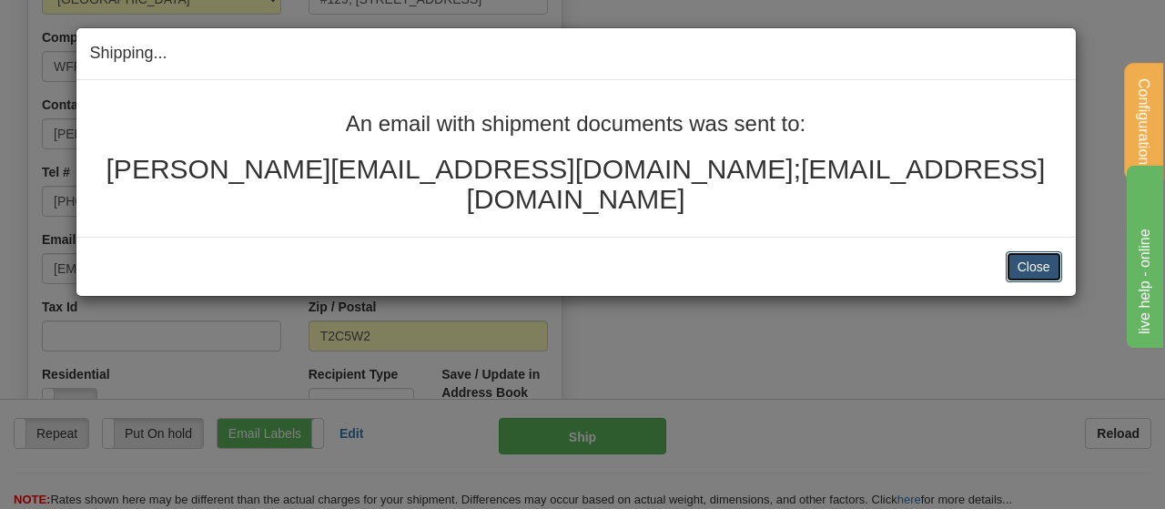
click at [1024, 251] on button "Close" at bounding box center [1034, 266] width 56 height 31
